Goal: Task Accomplishment & Management: Manage account settings

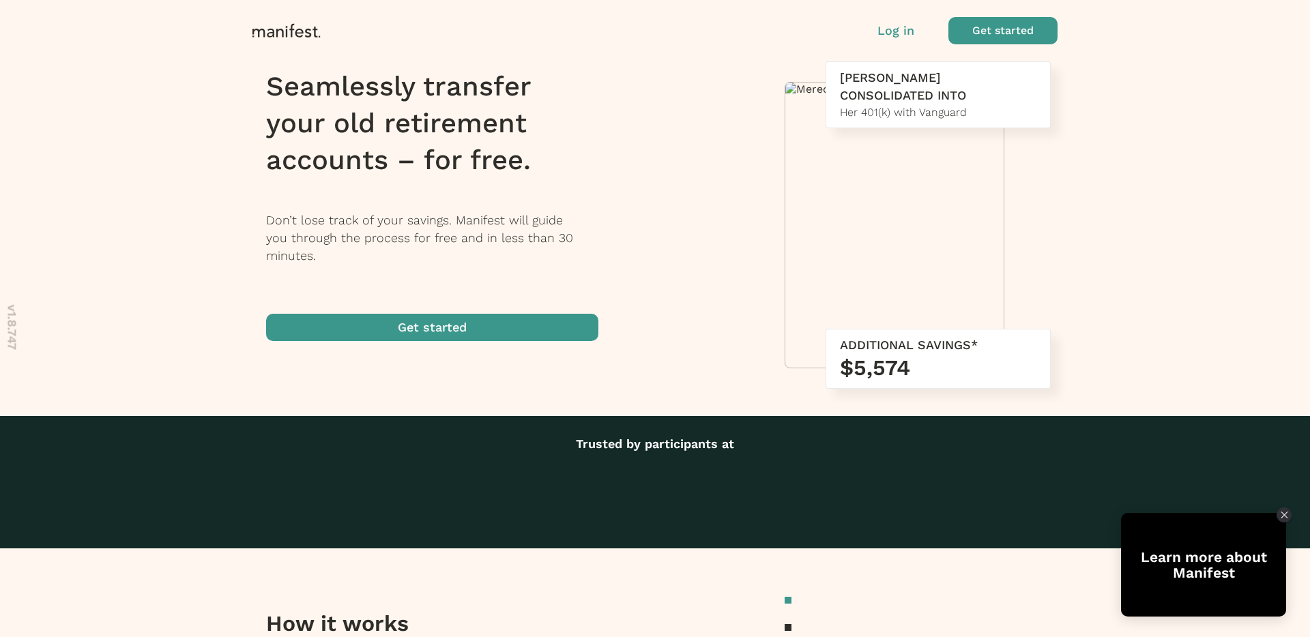
click at [997, 27] on span "button" at bounding box center [1003, 30] width 109 height 27
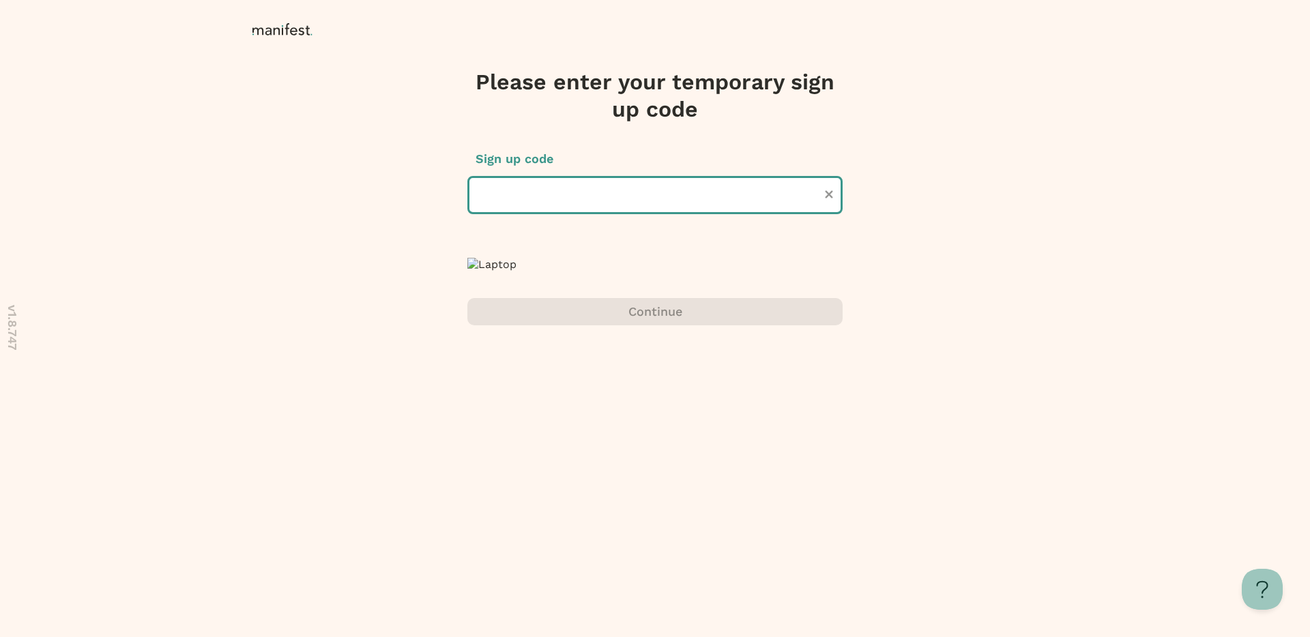
click at [677, 192] on input "text" at bounding box center [654, 195] width 375 height 38
type input "******"
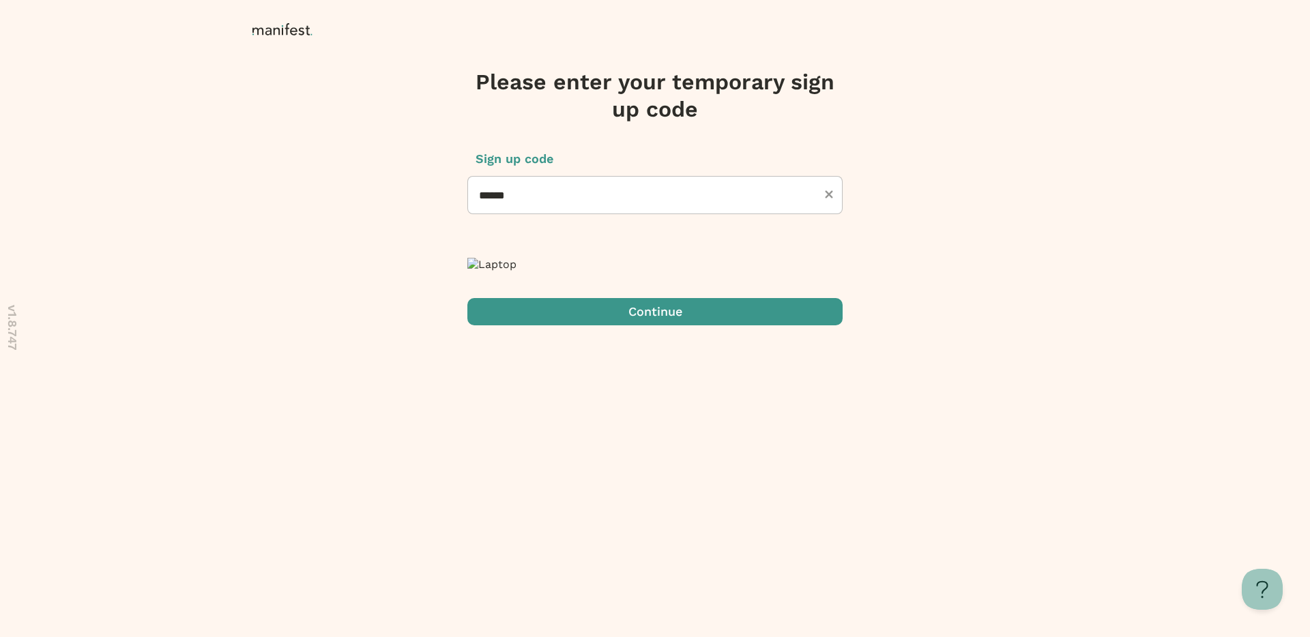
click at [635, 326] on span "submit" at bounding box center [654, 311] width 375 height 27
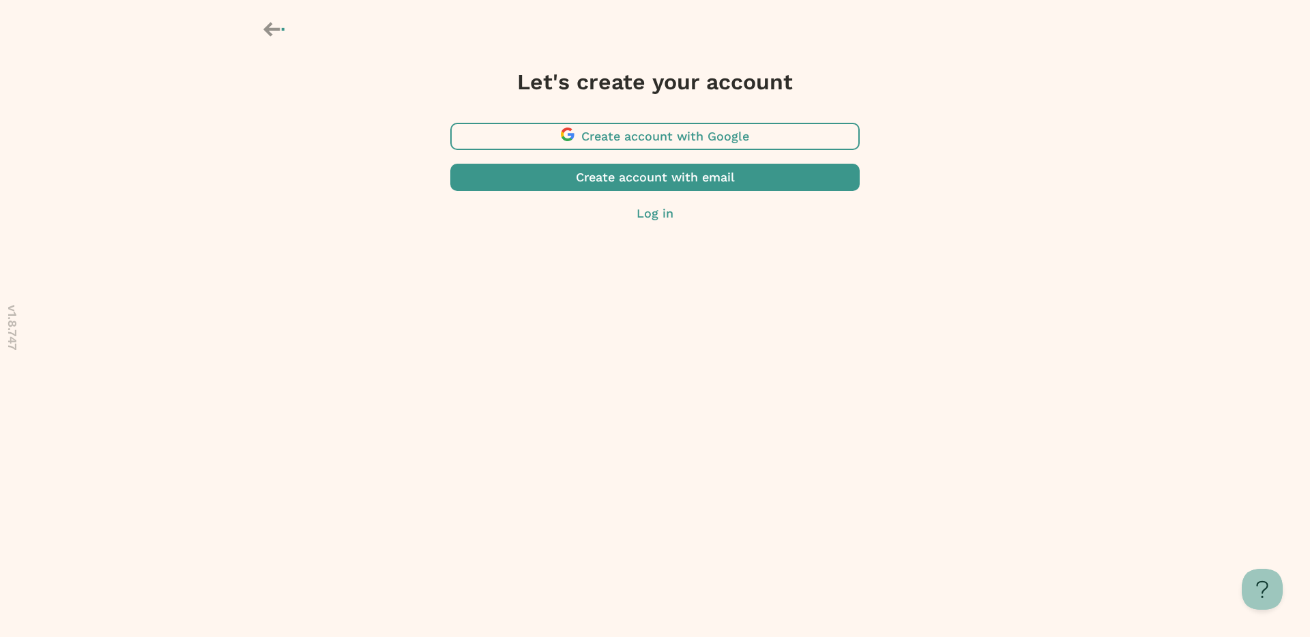
click at [750, 147] on span "button" at bounding box center [654, 136] width 409 height 27
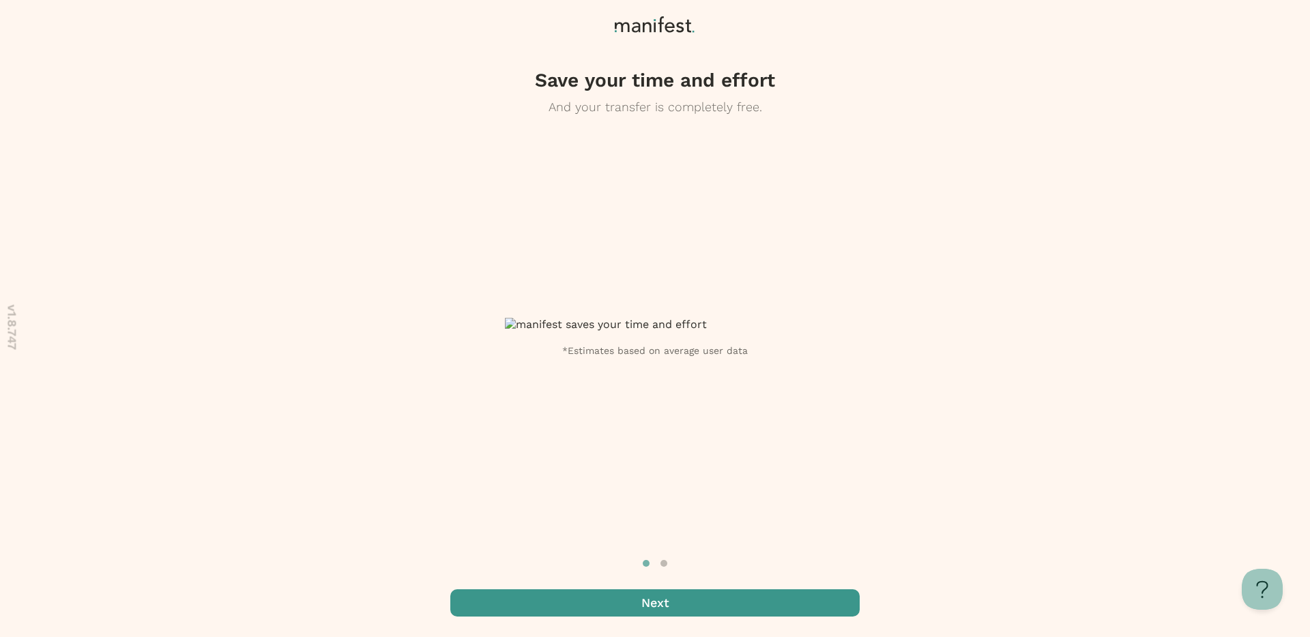
click at [305, 204] on div "Save your time and effort And your transfer is completely free. *Estimates base…" at bounding box center [655, 318] width 1310 height 637
click at [702, 601] on span "button" at bounding box center [654, 603] width 409 height 27
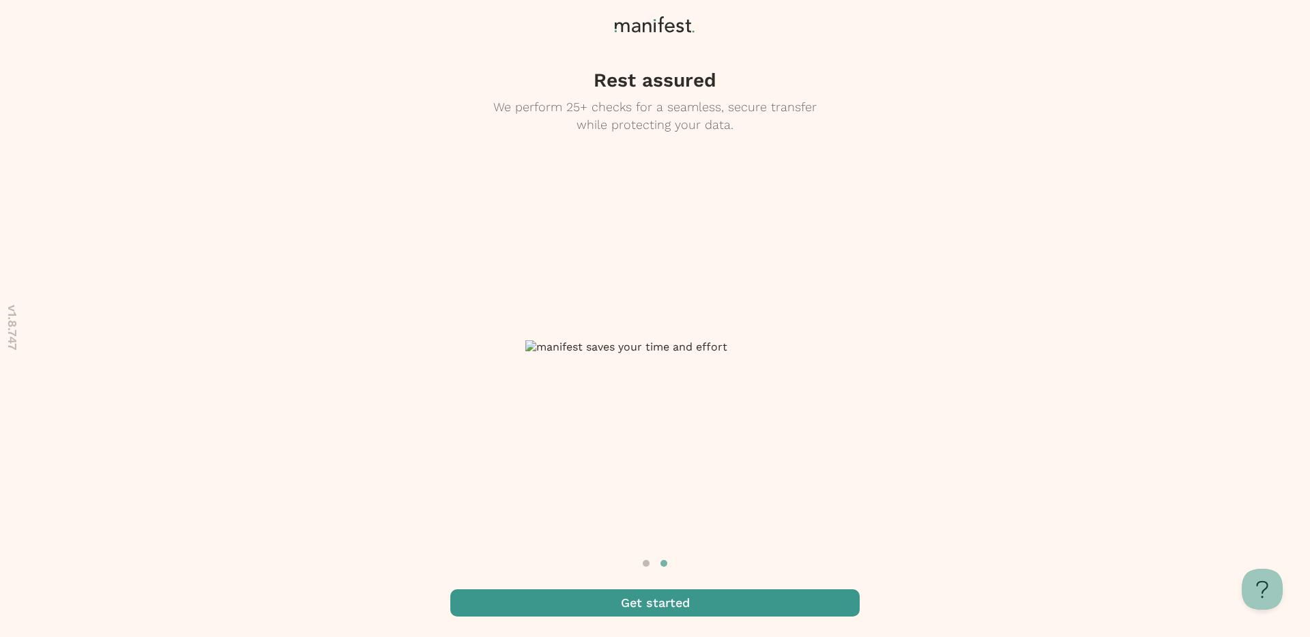
click at [630, 599] on span "button" at bounding box center [654, 603] width 409 height 27
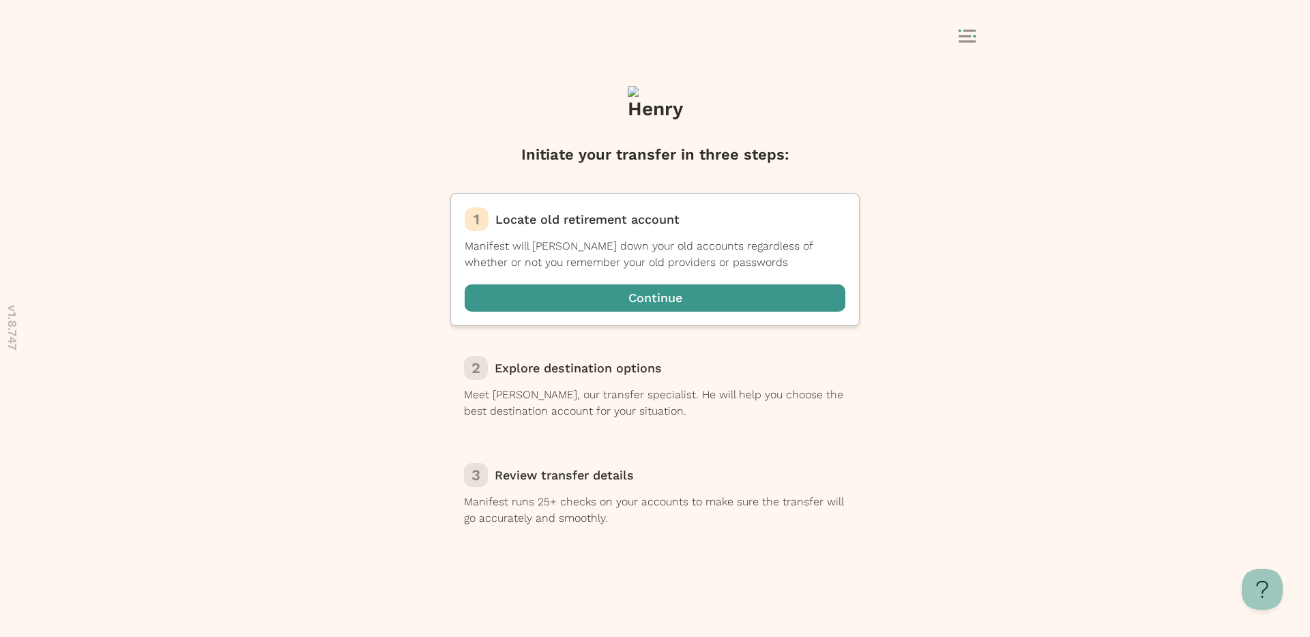
click at [972, 36] on icon at bounding box center [967, 36] width 17 height 14
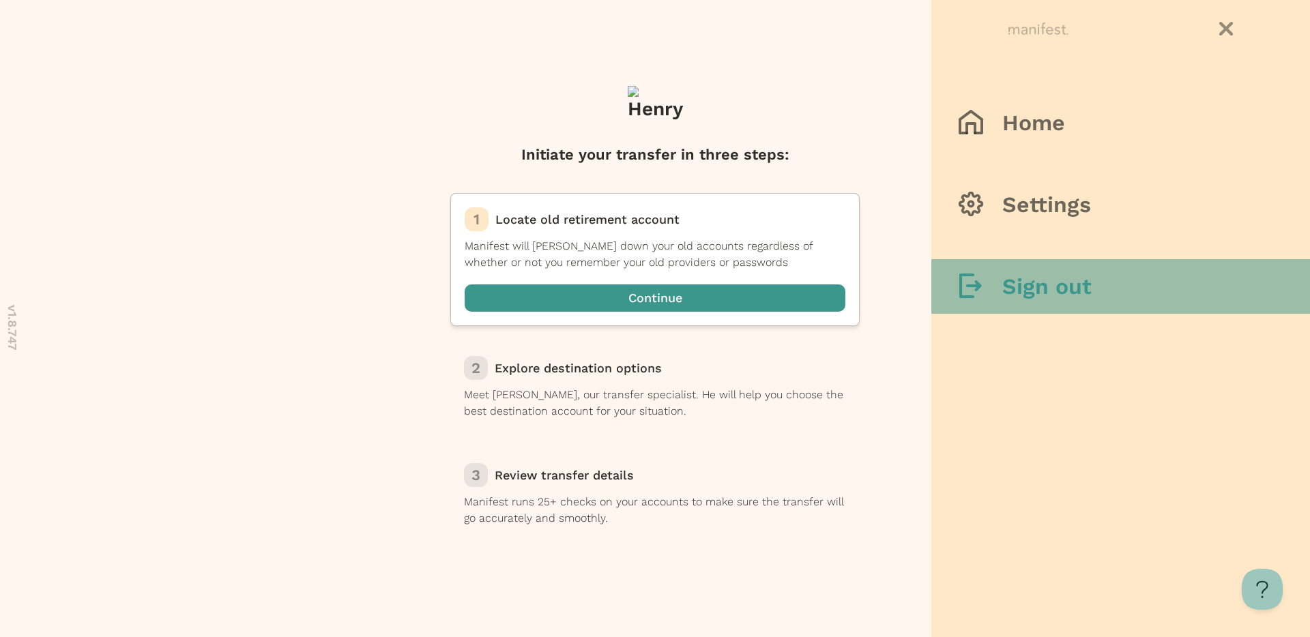
click at [1001, 276] on div at bounding box center [981, 287] width 44 height 27
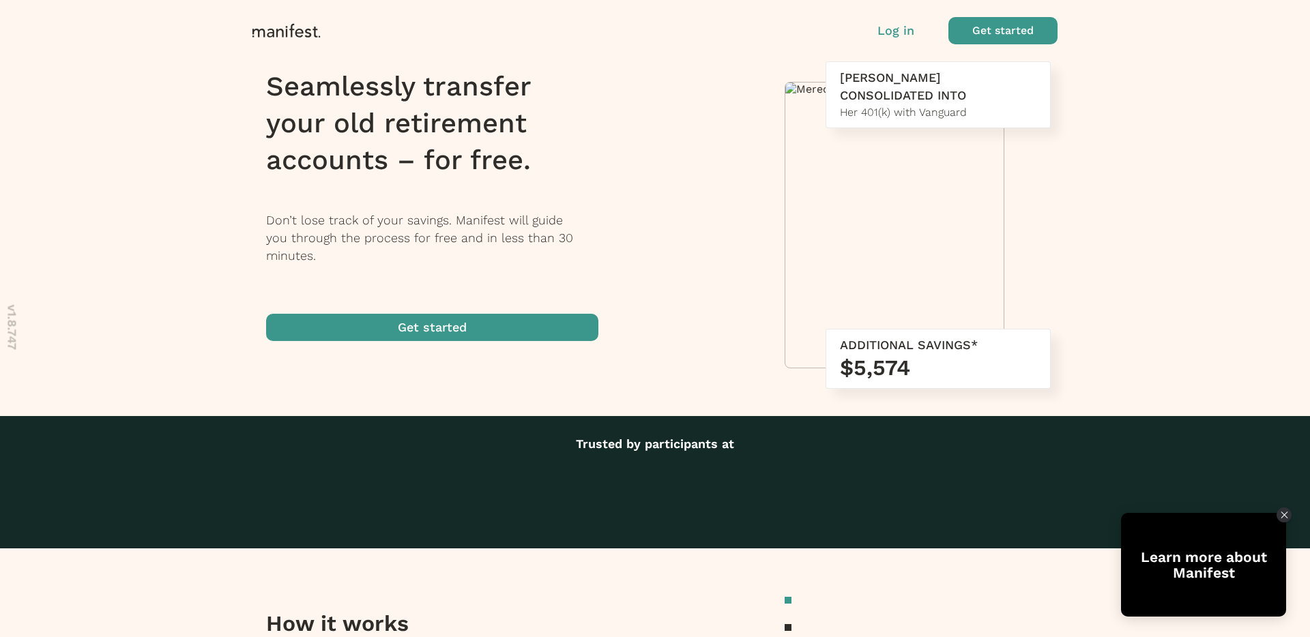
click at [904, 31] on p "Log in" at bounding box center [896, 31] width 37 height 18
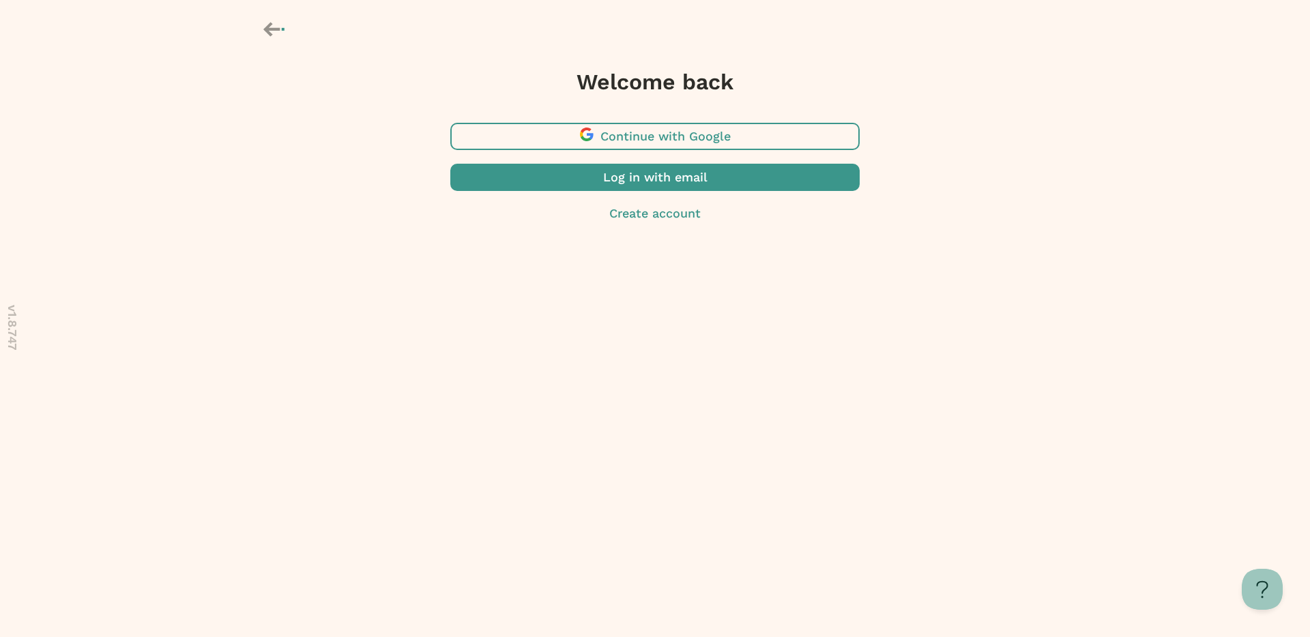
click at [608, 136] on span "button" at bounding box center [654, 136] width 409 height 27
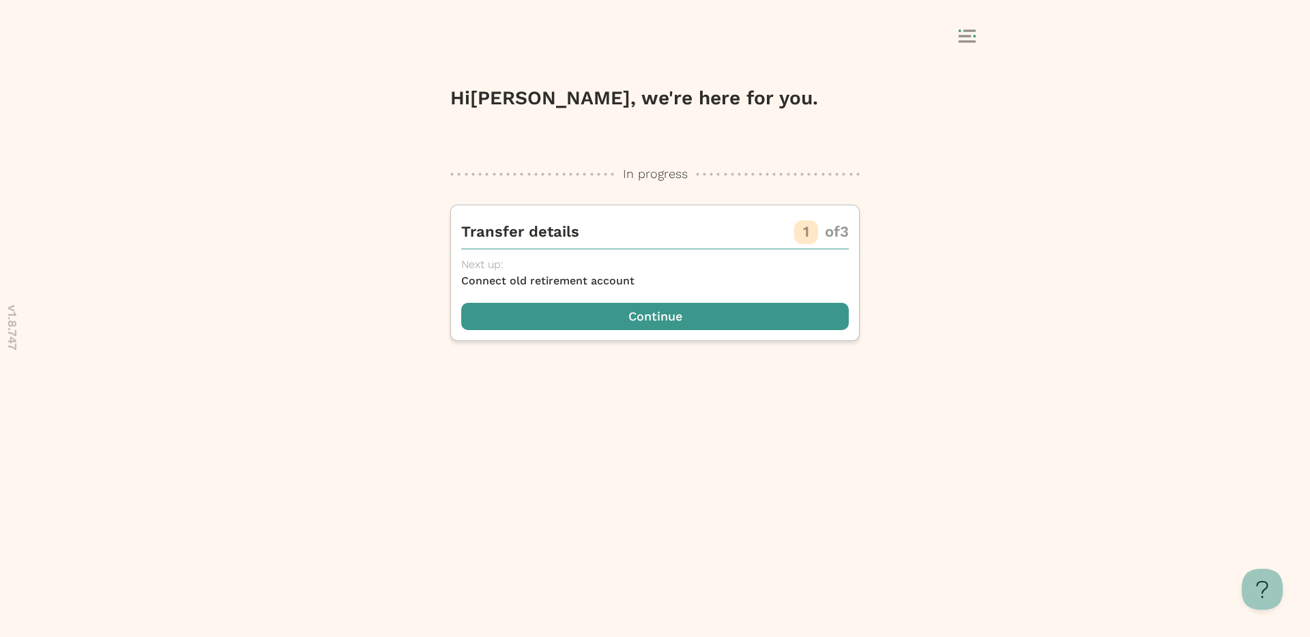
click at [968, 40] on icon at bounding box center [967, 36] width 17 height 14
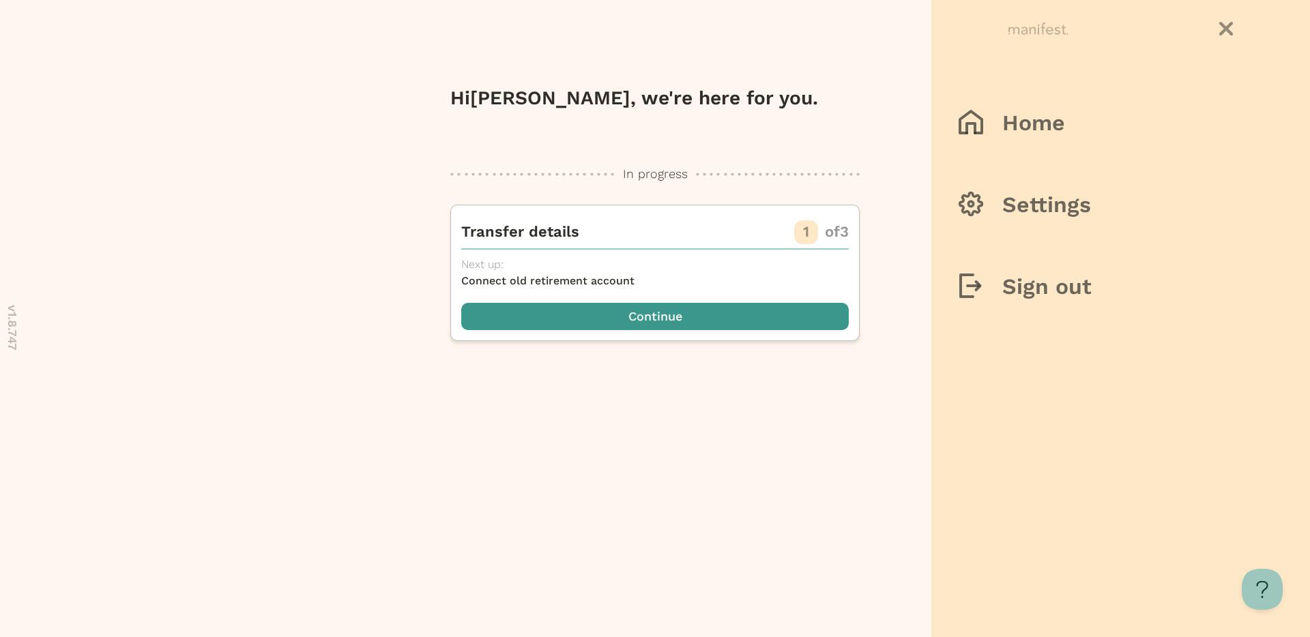
click at [635, 125] on div at bounding box center [655, 318] width 1310 height 637
